Goal: Check status: Check status

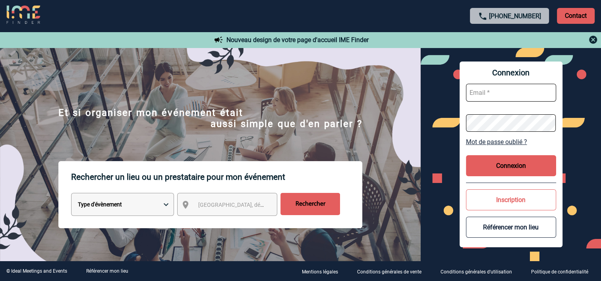
click at [495, 93] on input "text" at bounding box center [511, 93] width 90 height 18
type input "pierre.chapotot@capgemini.com"
click at [521, 164] on button "Connexion" at bounding box center [511, 165] width 90 height 21
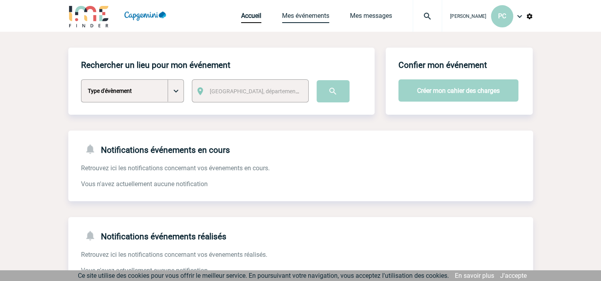
click at [303, 16] on link "Mes événements" at bounding box center [305, 17] width 47 height 11
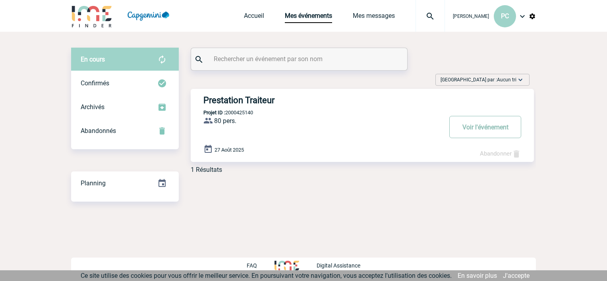
click at [488, 125] on button "Voir l'événement" at bounding box center [485, 127] width 72 height 22
